Goal: Task Accomplishment & Management: Manage account settings

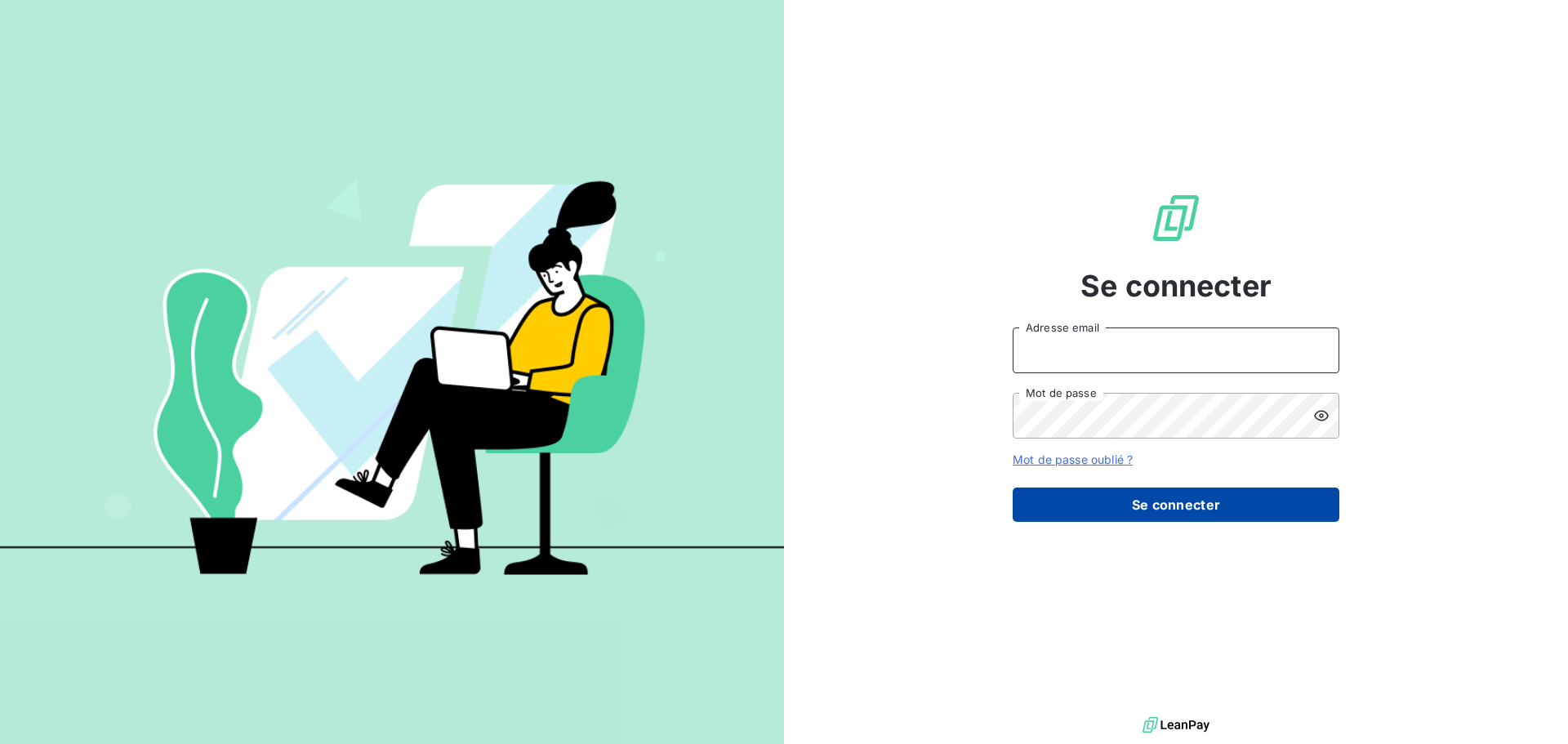
type input "[EMAIL_ADDRESS][DOMAIN_NAME]"
click at [1161, 498] on button "Se connecter" at bounding box center [1176, 505] width 327 height 34
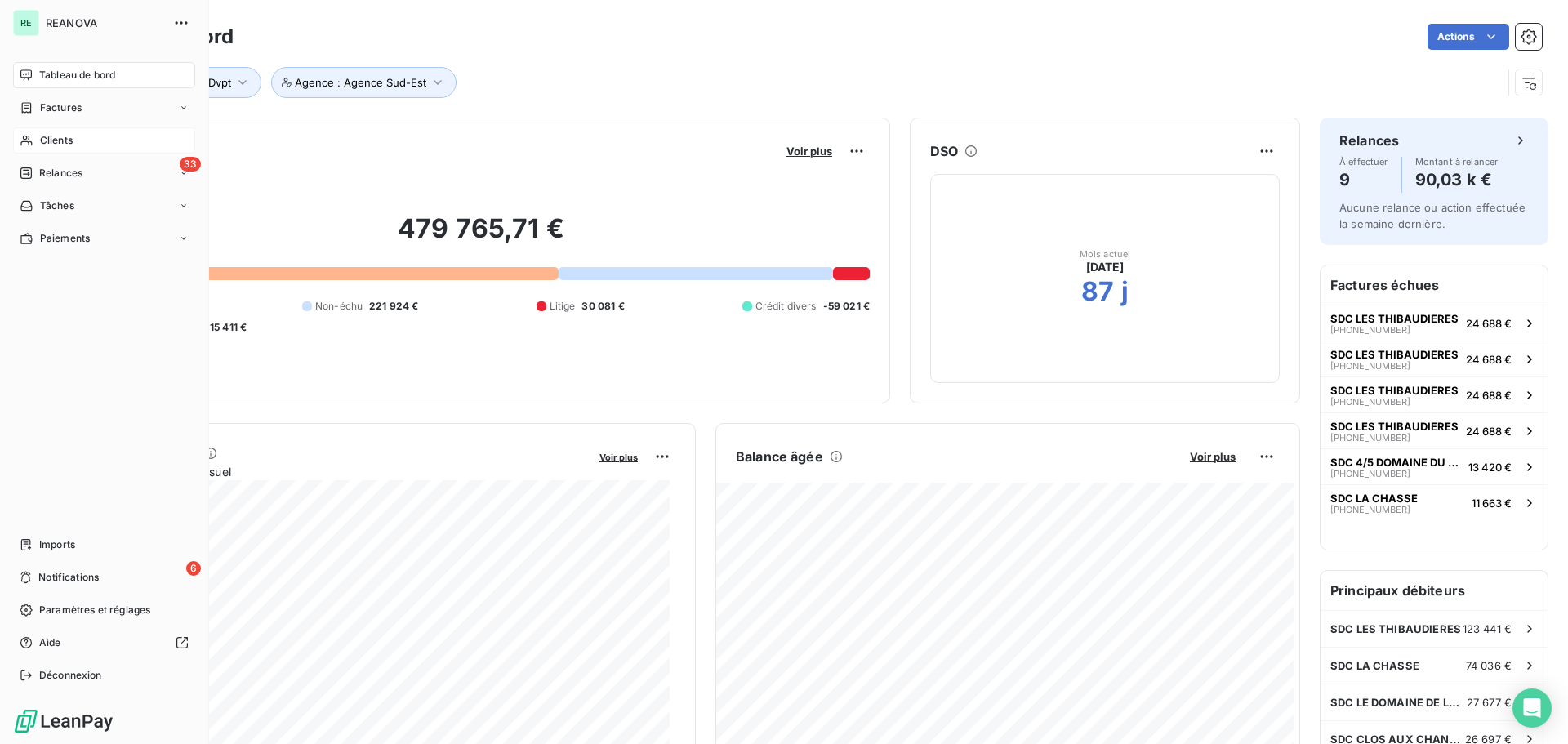
click at [62, 137] on span "Clients" at bounding box center [56, 140] width 32 height 14
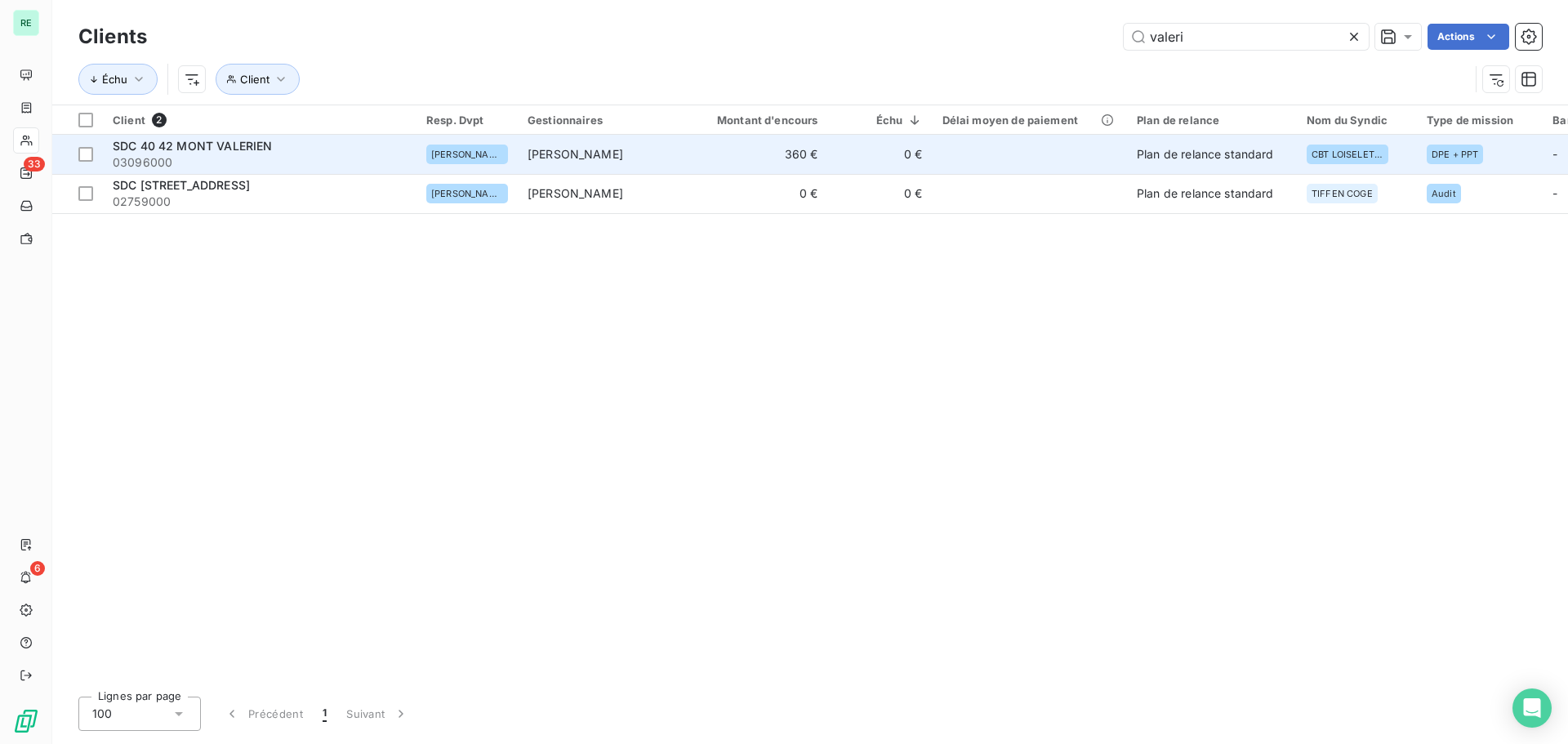
type input "valeri"
click at [197, 140] on span "SDC 40 42 MONT VALERIEN" at bounding box center [191, 146] width 159 height 14
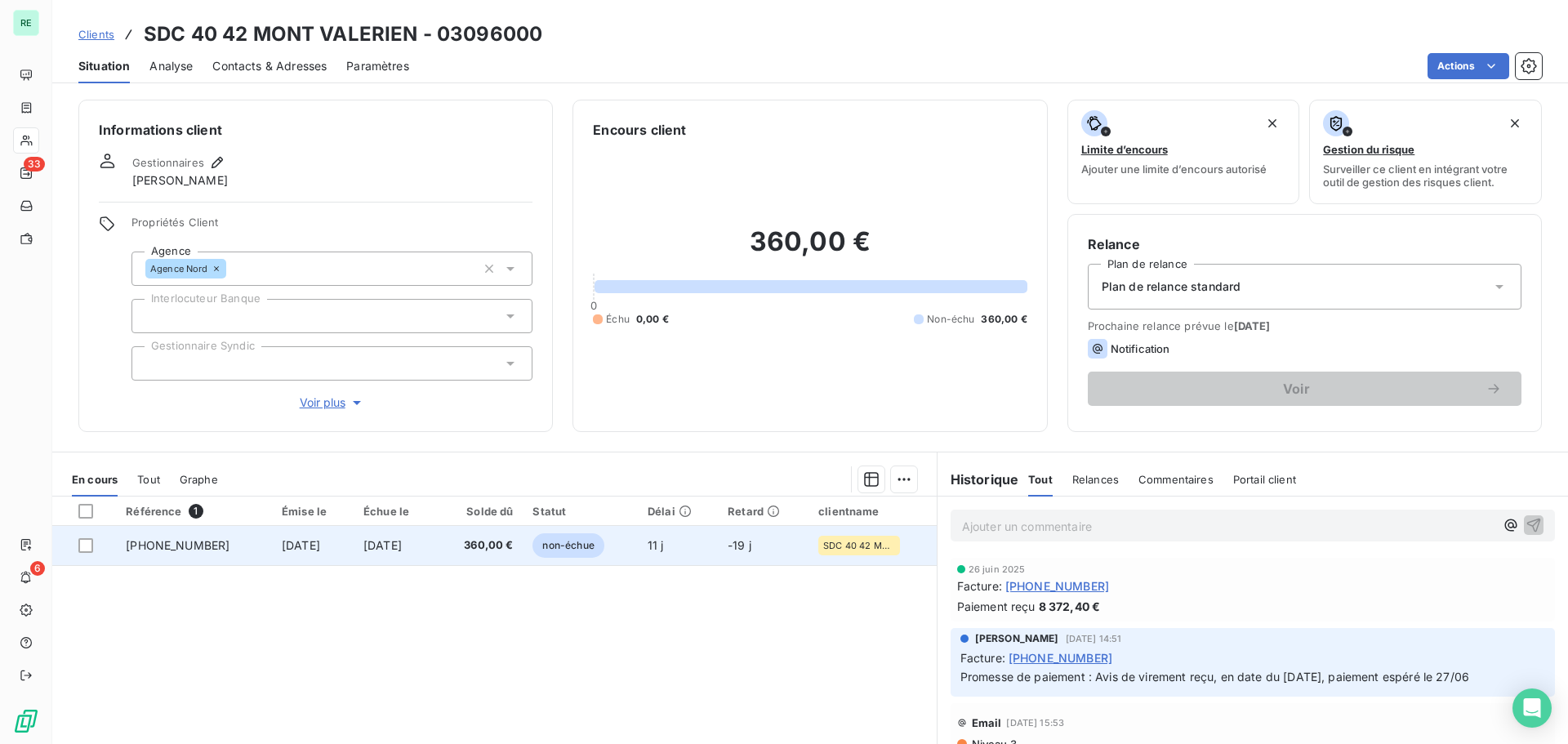
click at [287, 553] on td "[DATE]" at bounding box center [312, 545] width 82 height 39
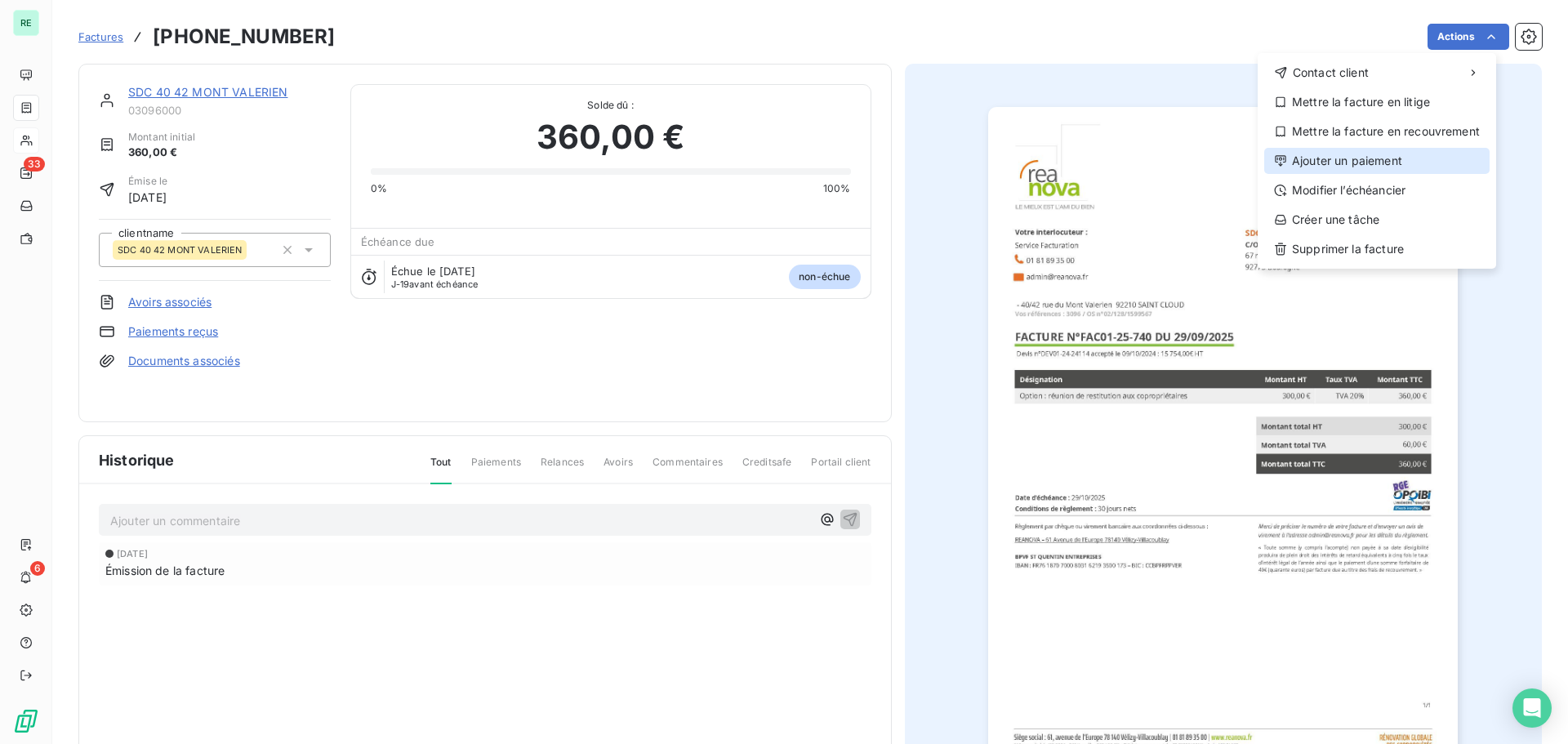
click at [1340, 162] on div "Ajouter un paiement" at bounding box center [1377, 160] width 226 height 26
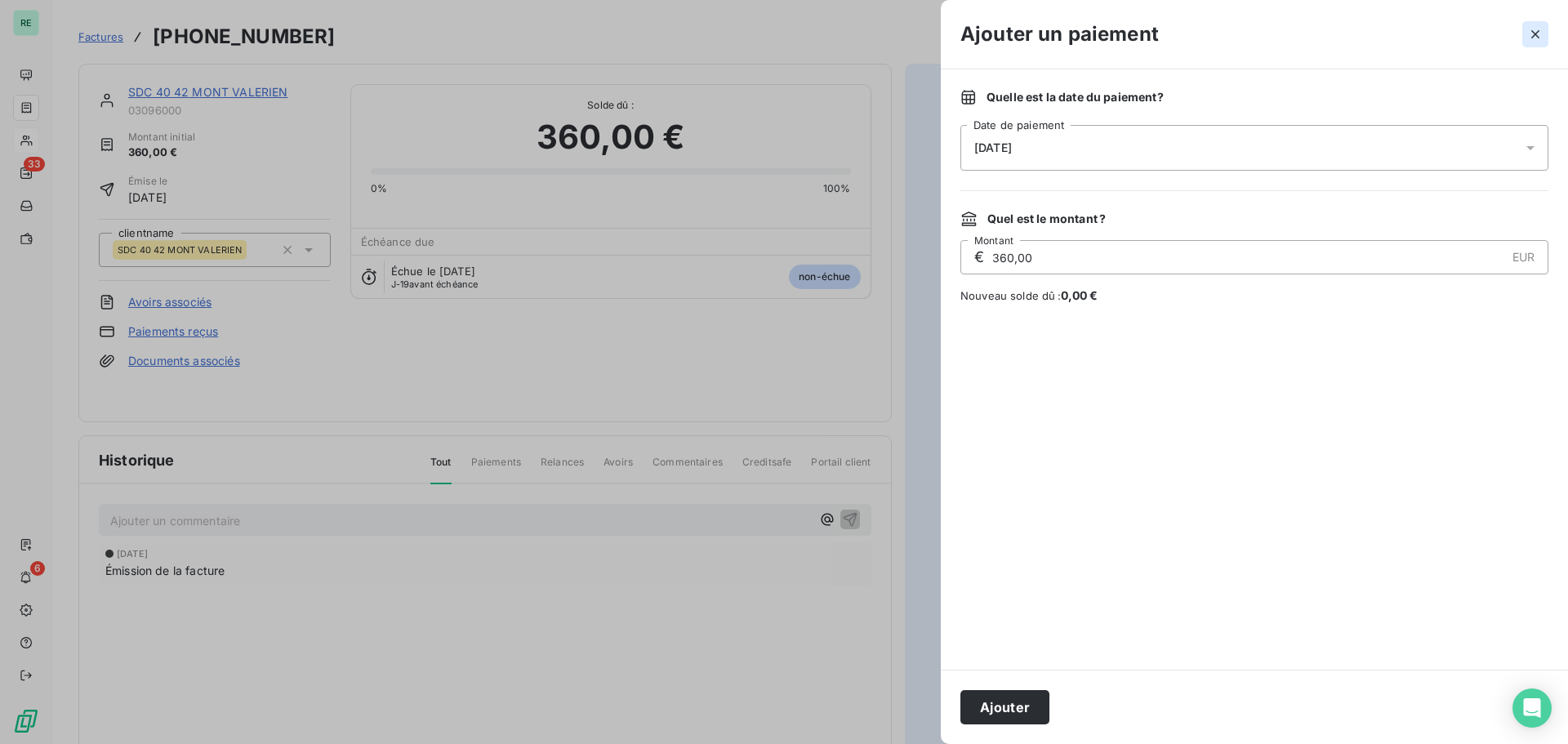
click at [1532, 28] on icon "button" at bounding box center [1535, 33] width 16 height 16
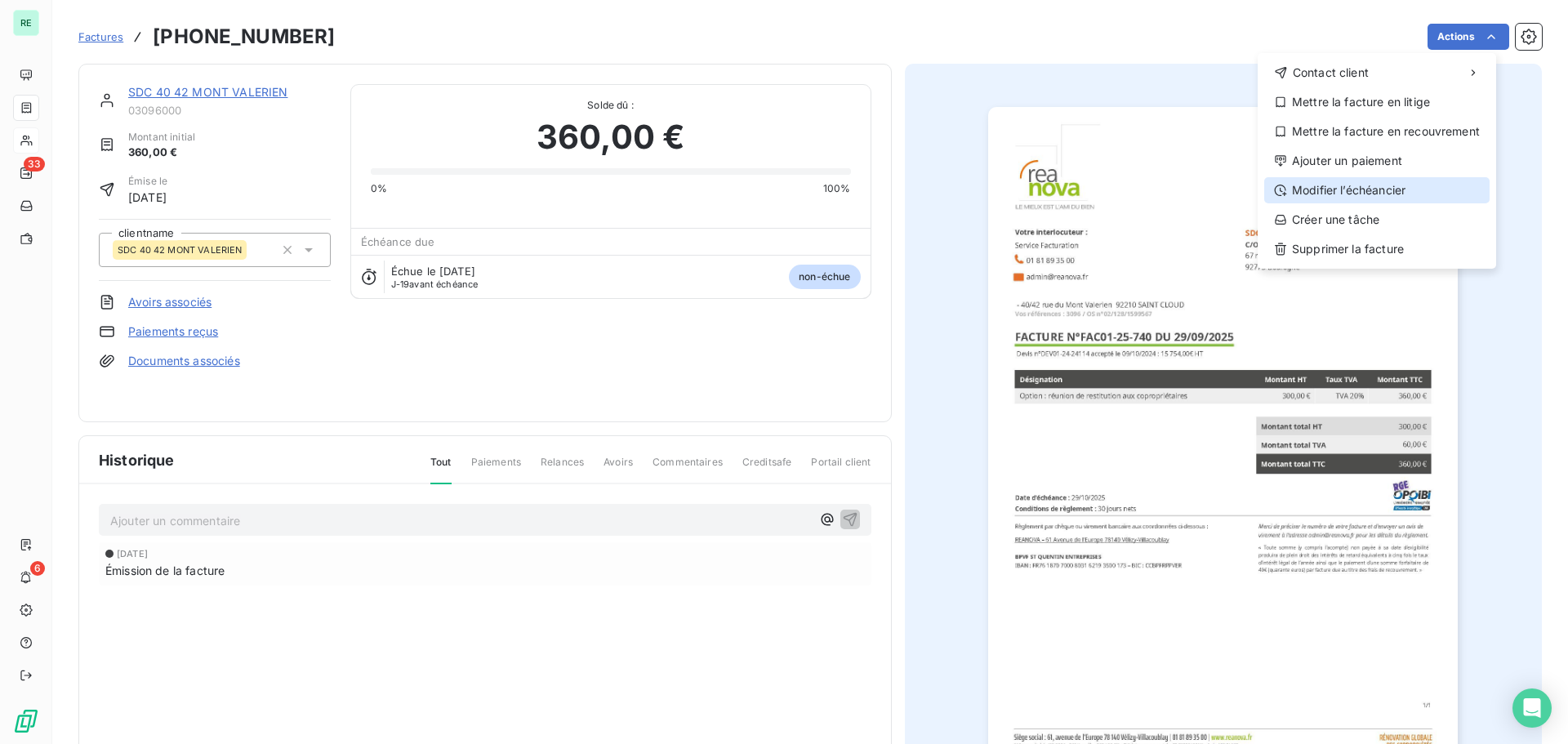
click at [1349, 184] on div "Modifier l’échéancier" at bounding box center [1377, 190] width 226 height 26
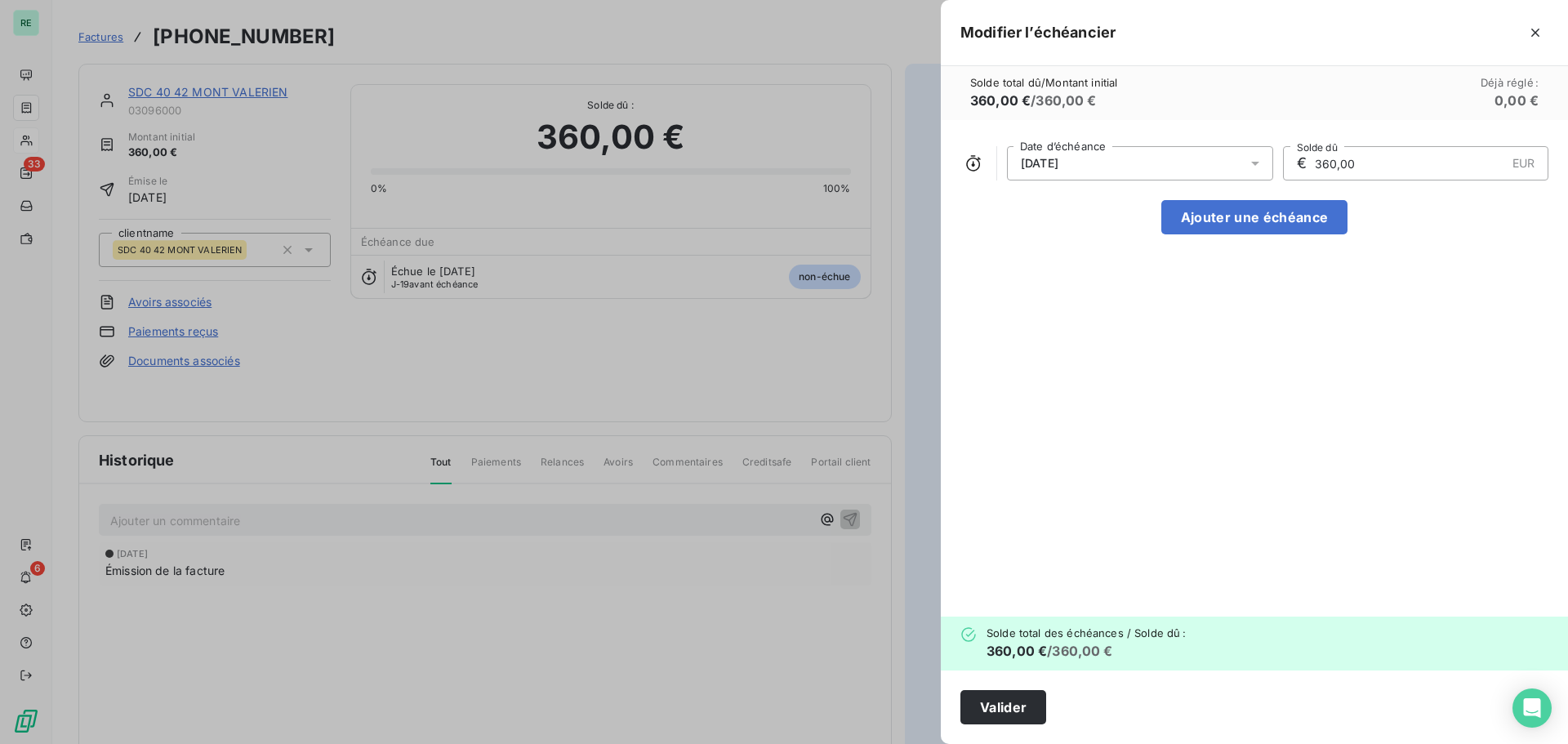
click at [1107, 157] on div "[DATE]" at bounding box center [1139, 163] width 266 height 34
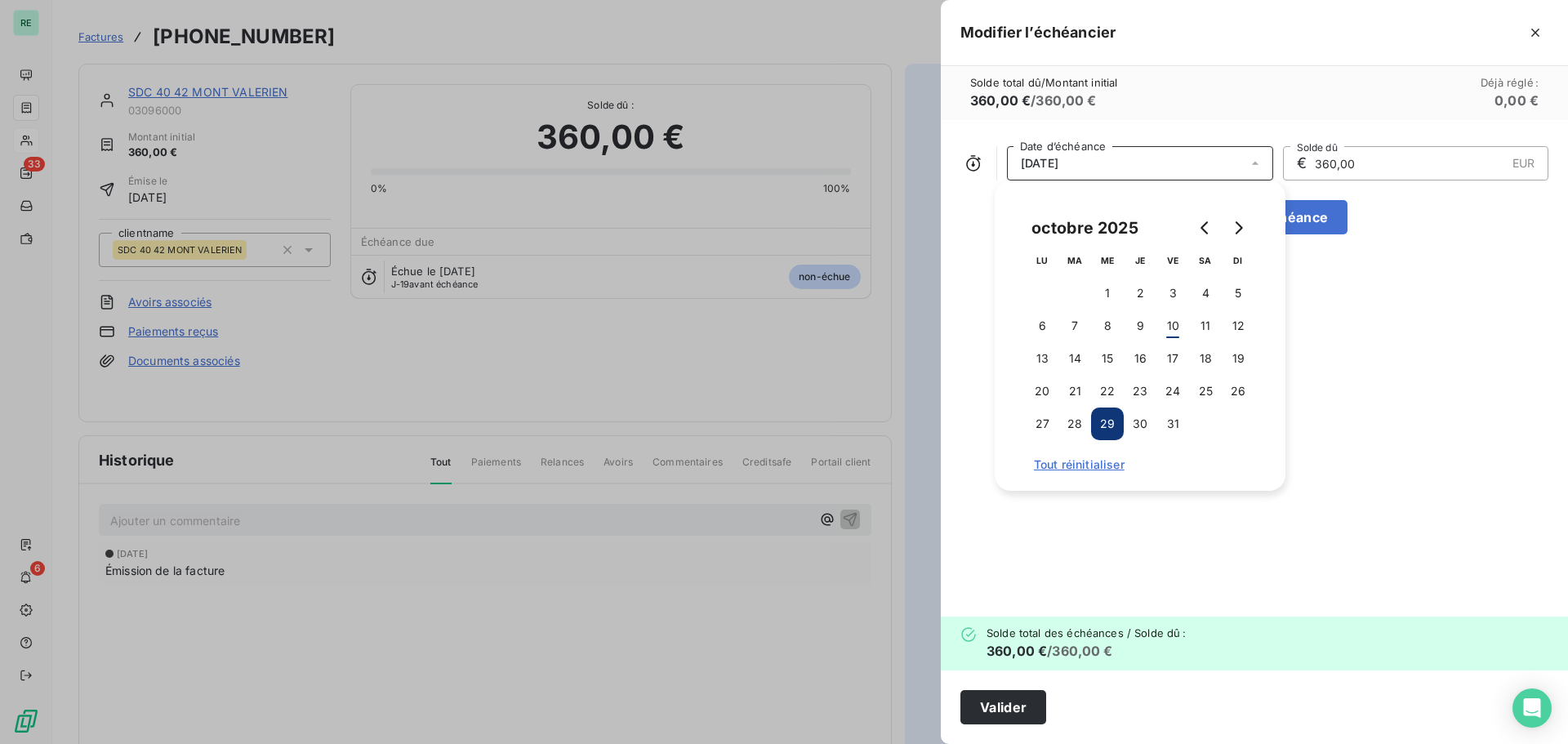
click at [1052, 157] on span "[DATE]" at bounding box center [1039, 164] width 37 height 13
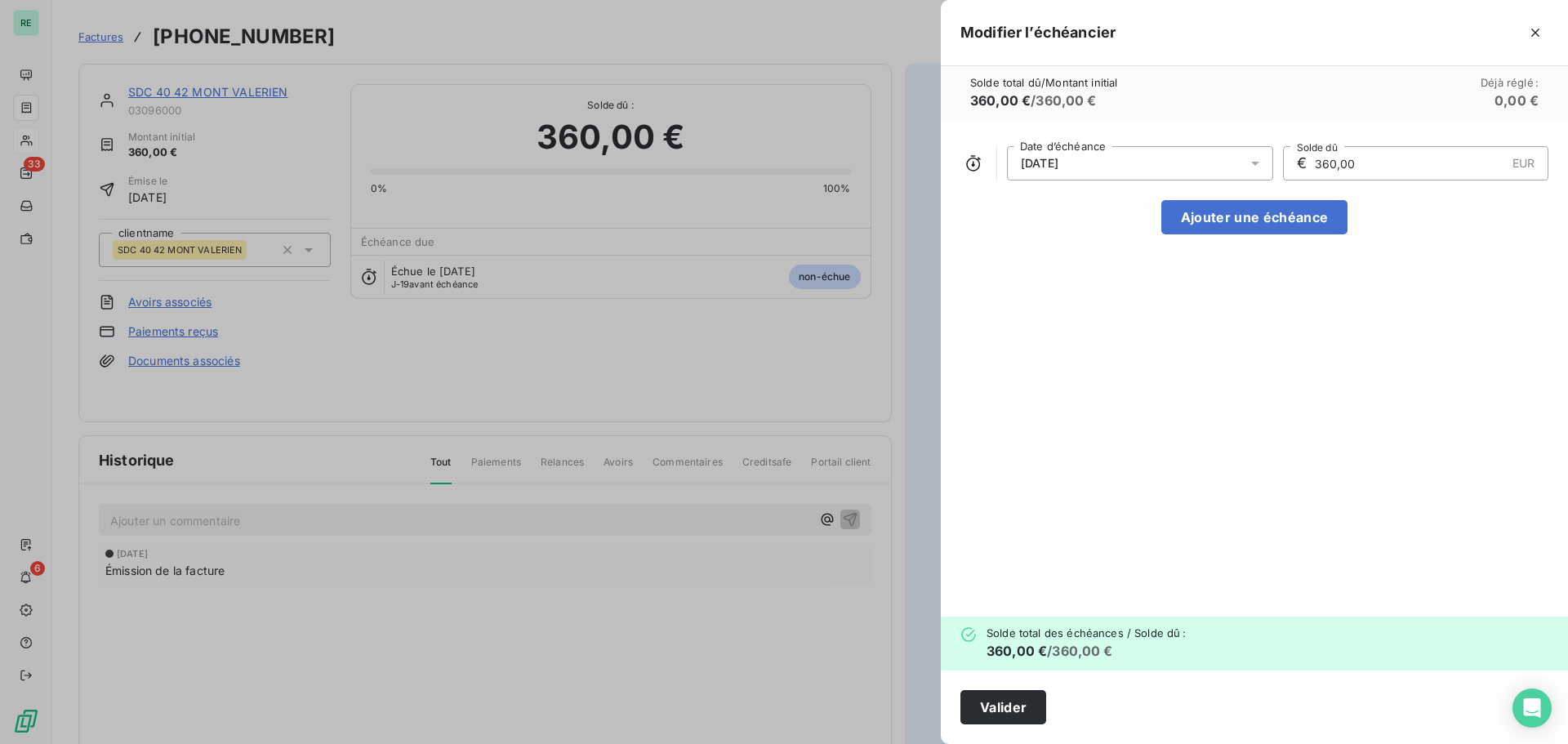
click at [1069, 154] on div "[DATE]" at bounding box center [1139, 163] width 266 height 34
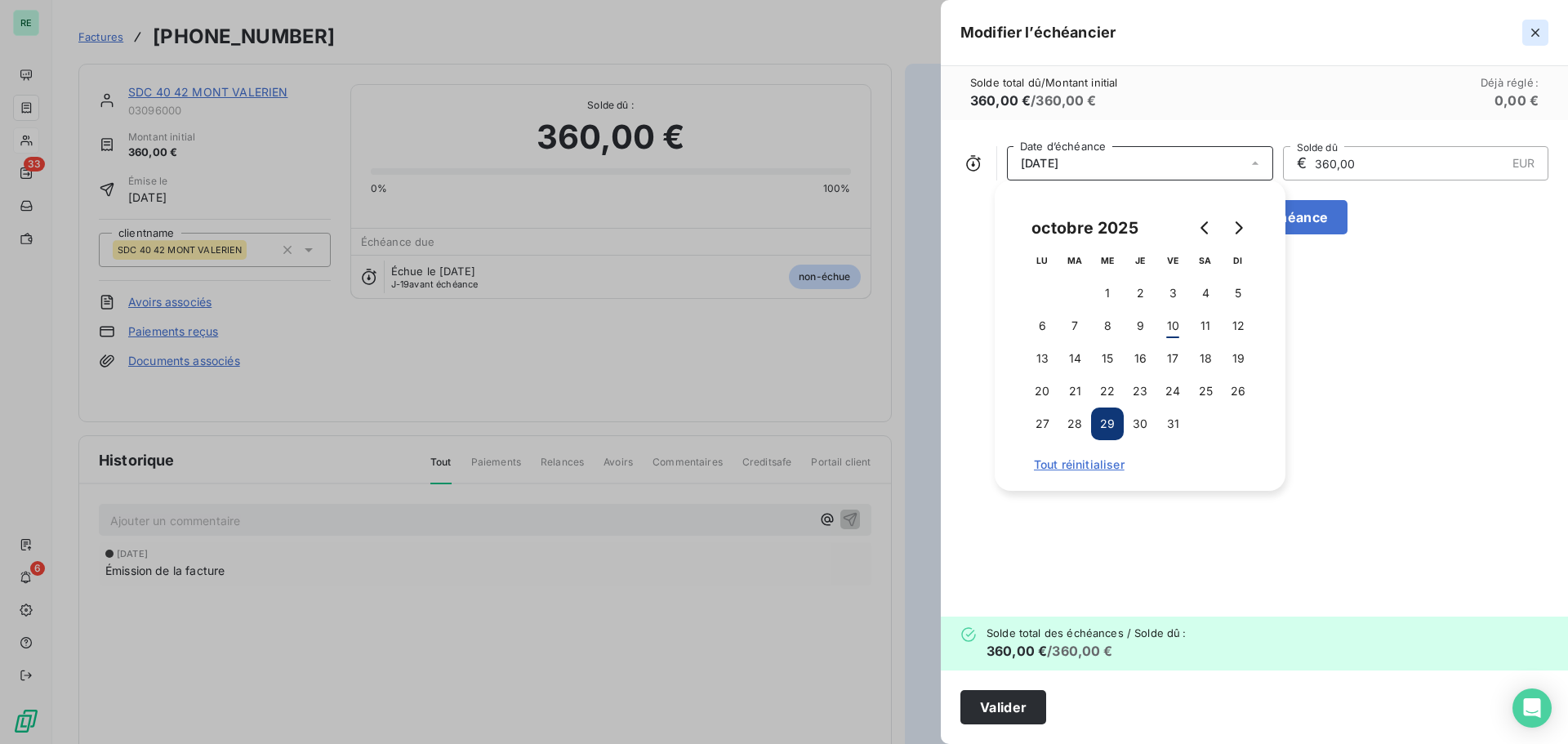
click at [1542, 32] on icon "button" at bounding box center [1535, 32] width 16 height 16
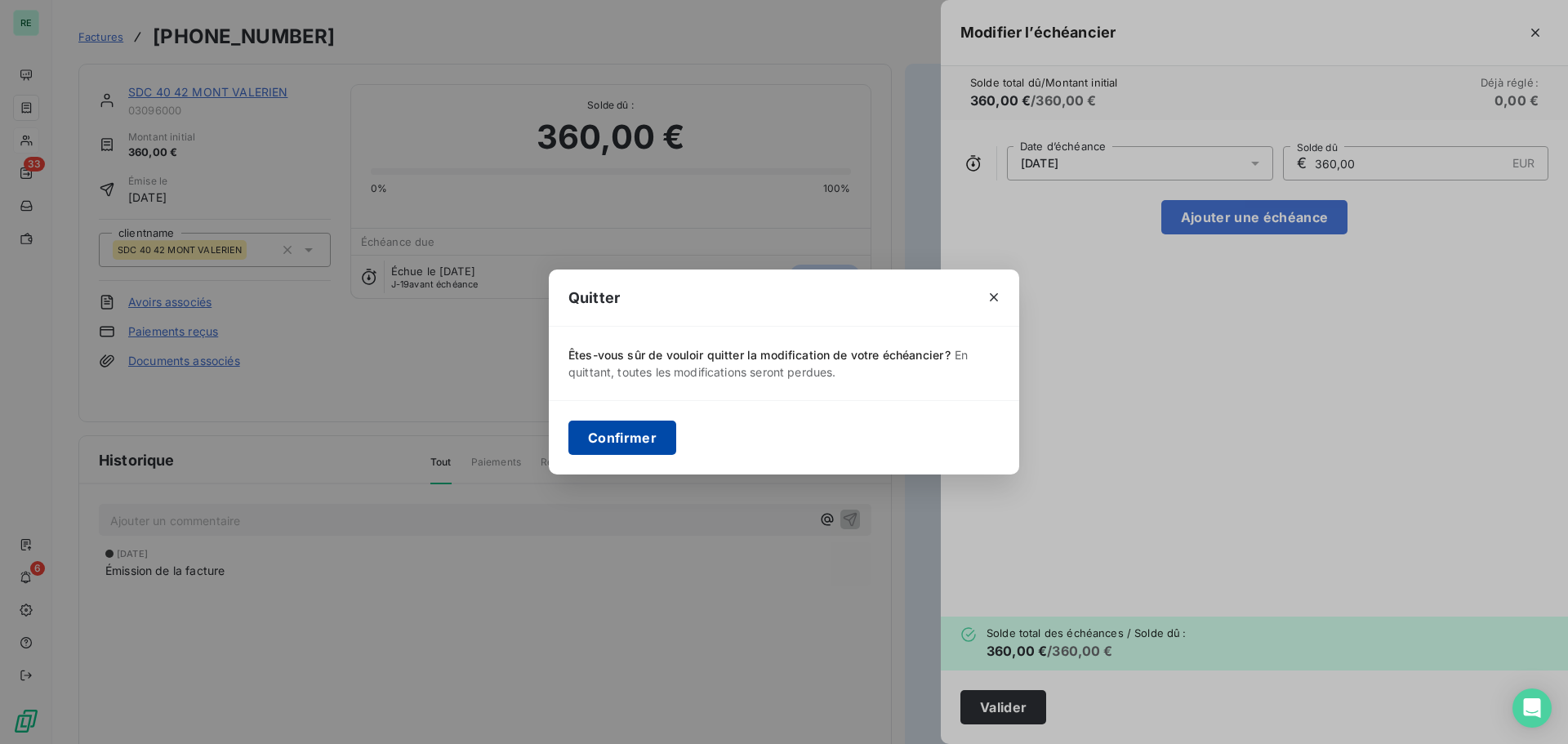
click at [618, 432] on button "Confirmer" at bounding box center [622, 437] width 108 height 34
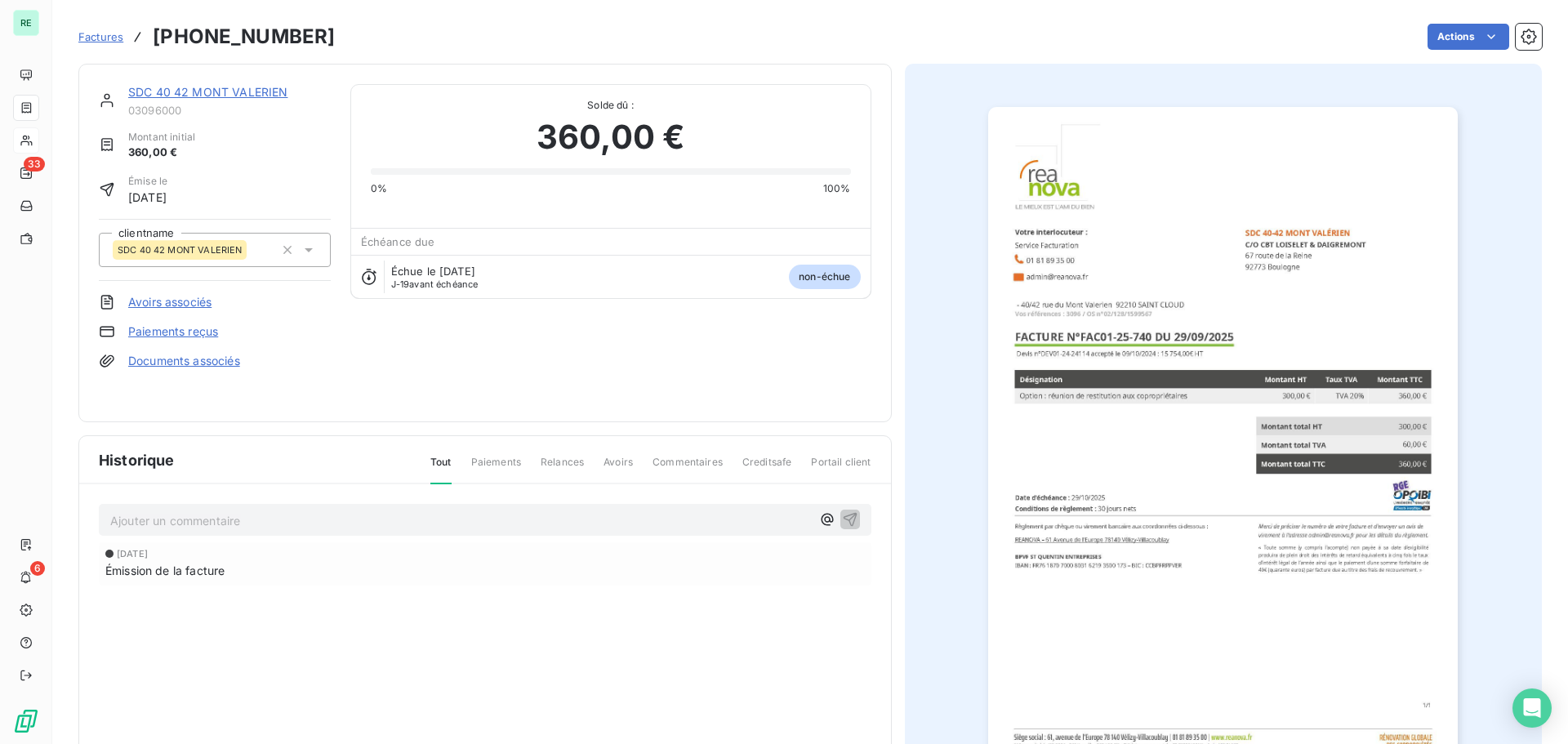
click at [114, 38] on span "Factures" at bounding box center [100, 37] width 45 height 13
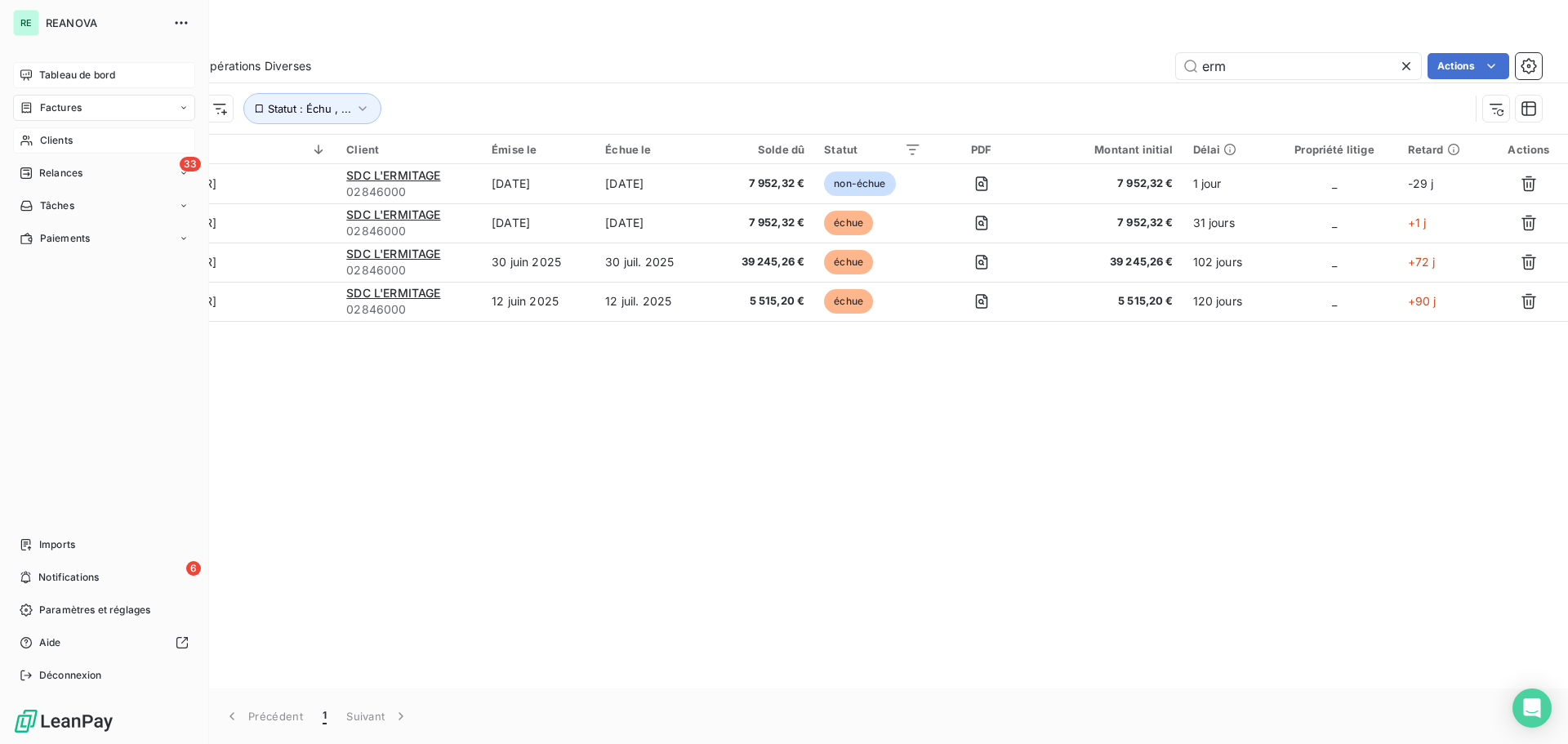
click at [55, 78] on span "Tableau de bord" at bounding box center [77, 74] width 76 height 14
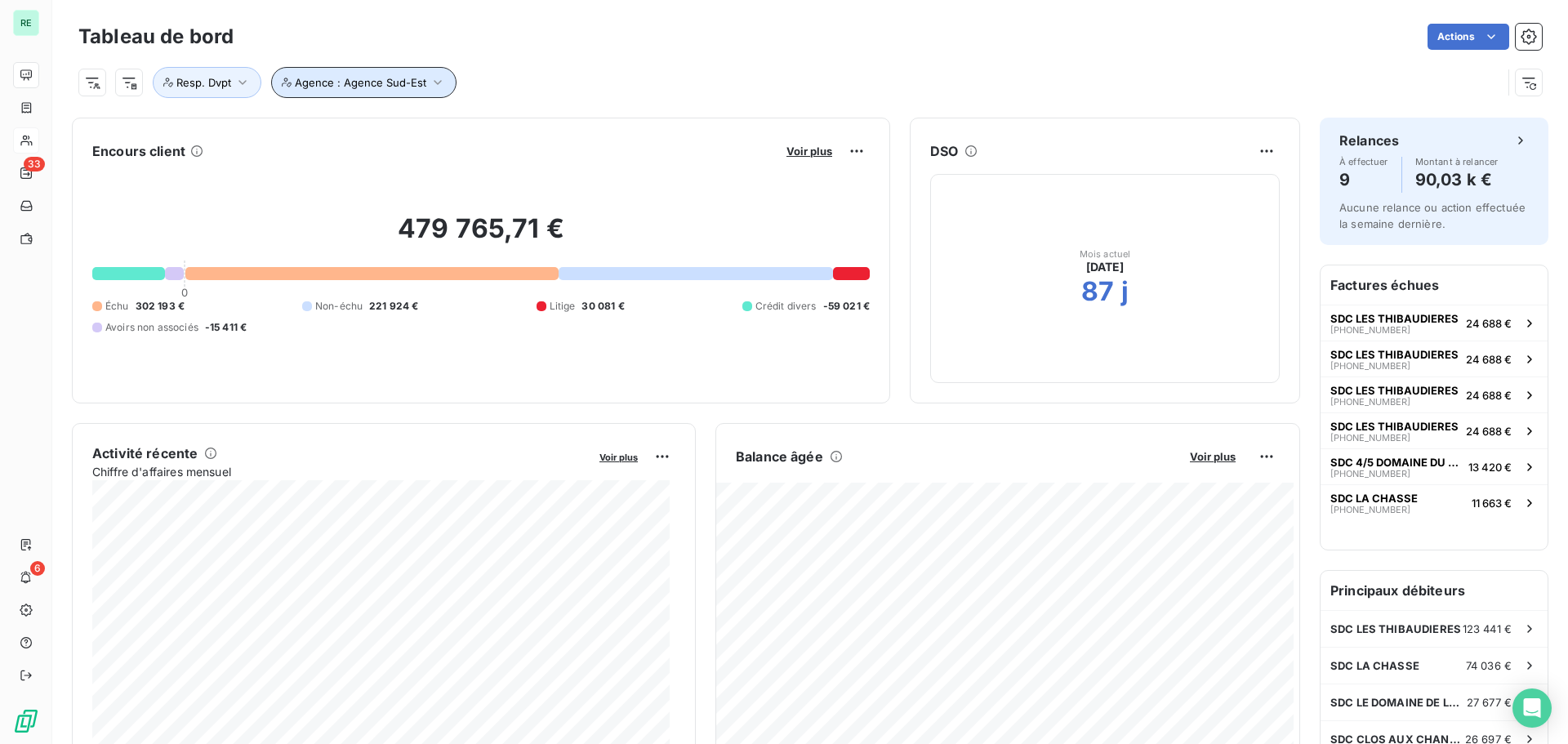
click at [431, 80] on icon "button" at bounding box center [437, 82] width 16 height 16
click at [558, 124] on div "Agence Sud-Est" at bounding box center [528, 125] width 94 height 20
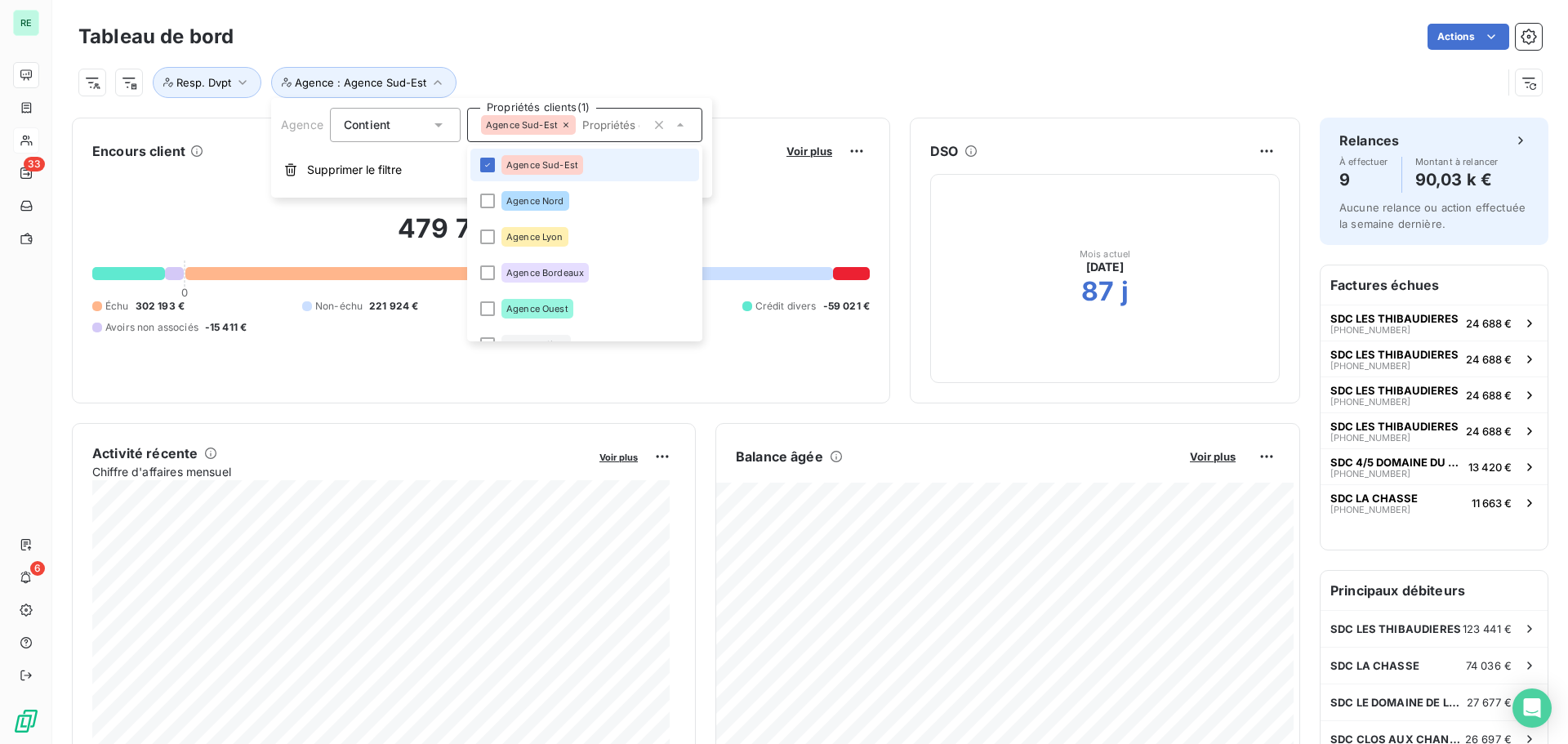
click at [499, 162] on li "Agence Sud-Est" at bounding box center [585, 165] width 229 height 32
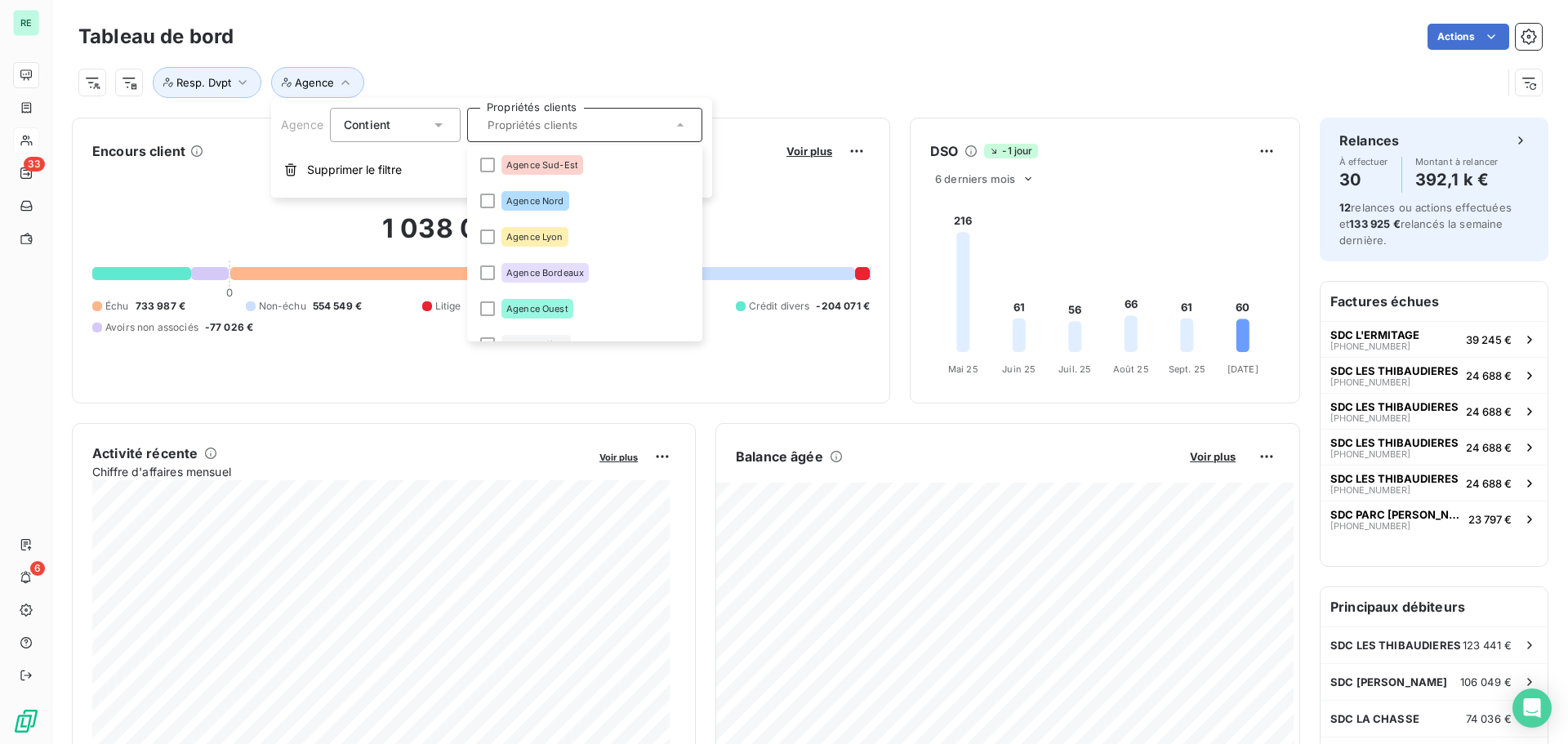
click at [493, 49] on div "Actions" at bounding box center [897, 36] width 1289 height 26
